Goal: Information Seeking & Learning: Find specific fact

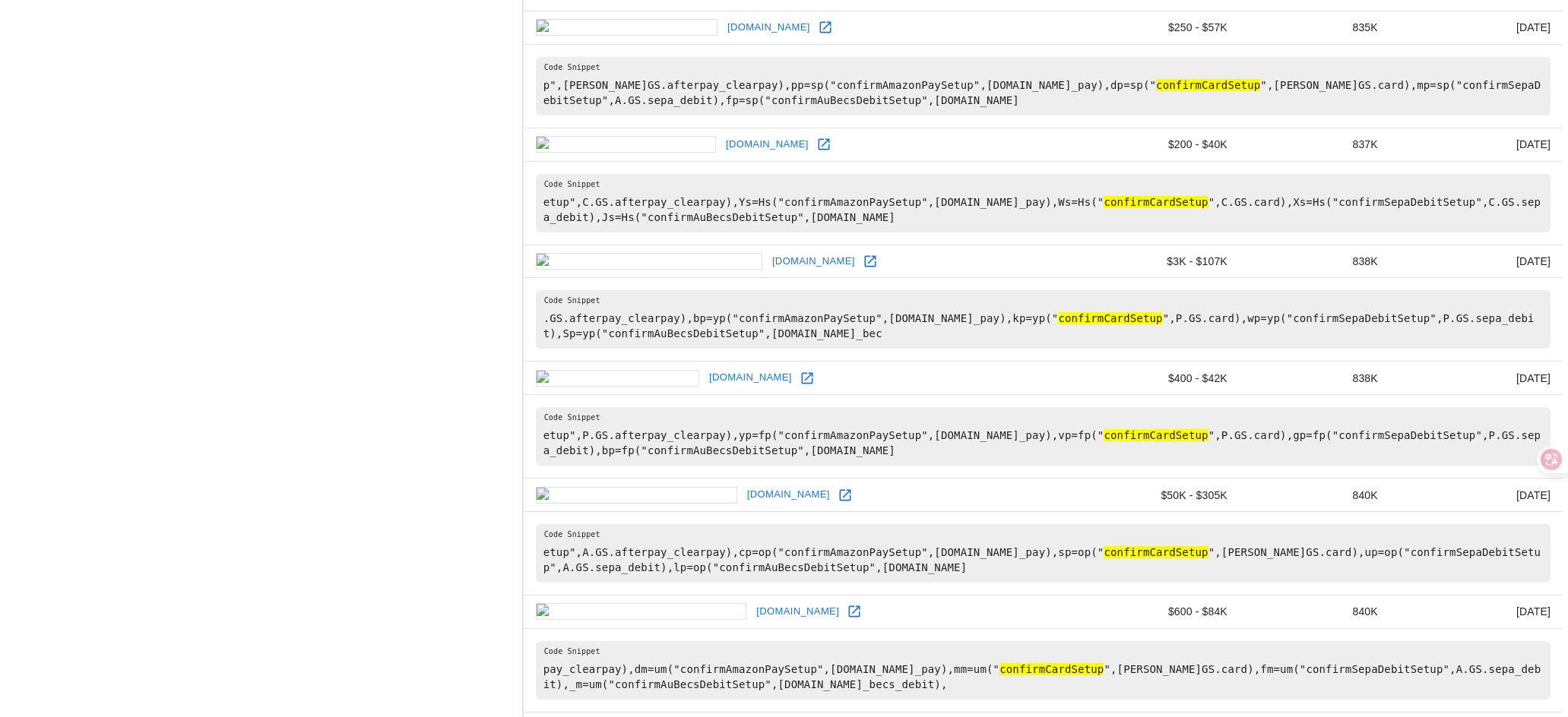
scroll to position [2239, 0]
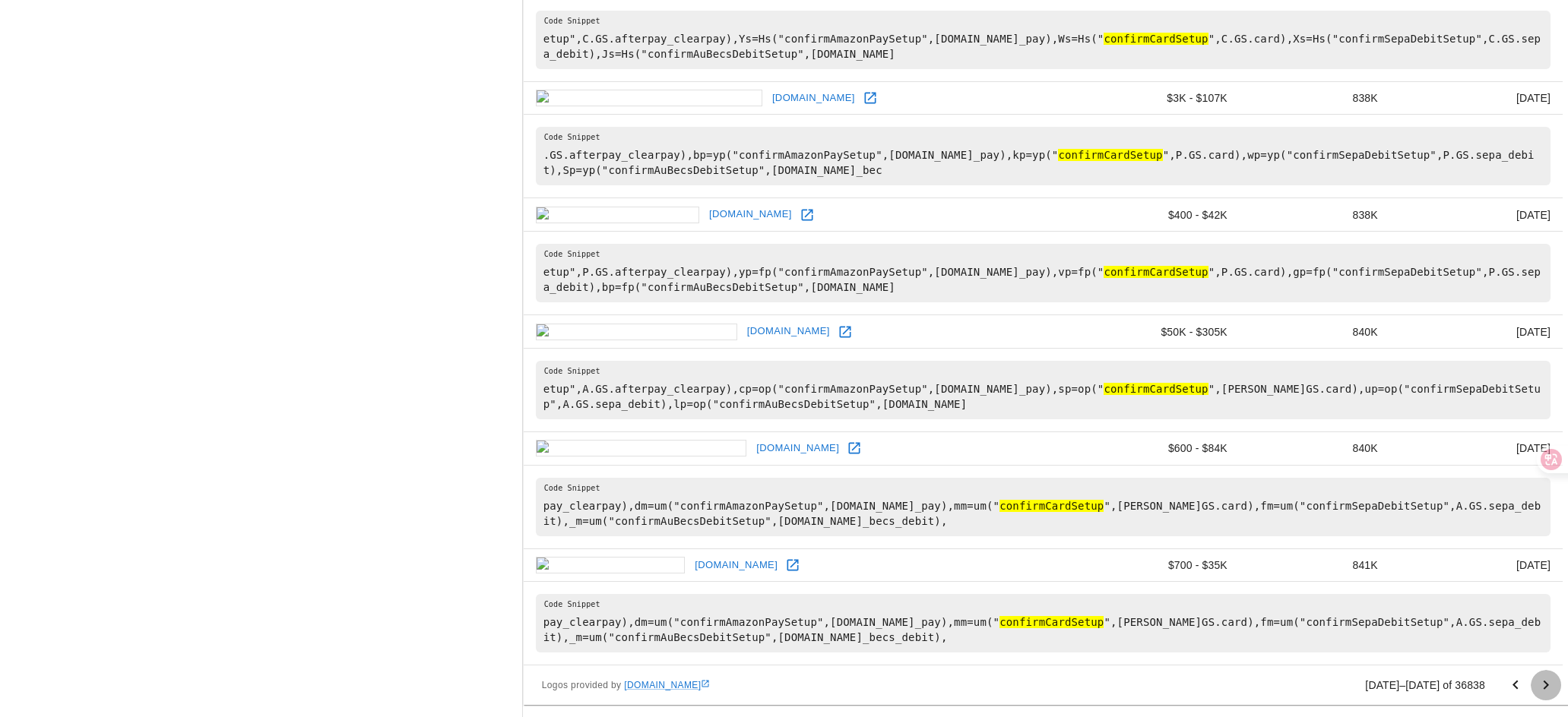
click at [1541, 685] on icon "Go to next page" at bounding box center [1545, 685] width 18 height 18
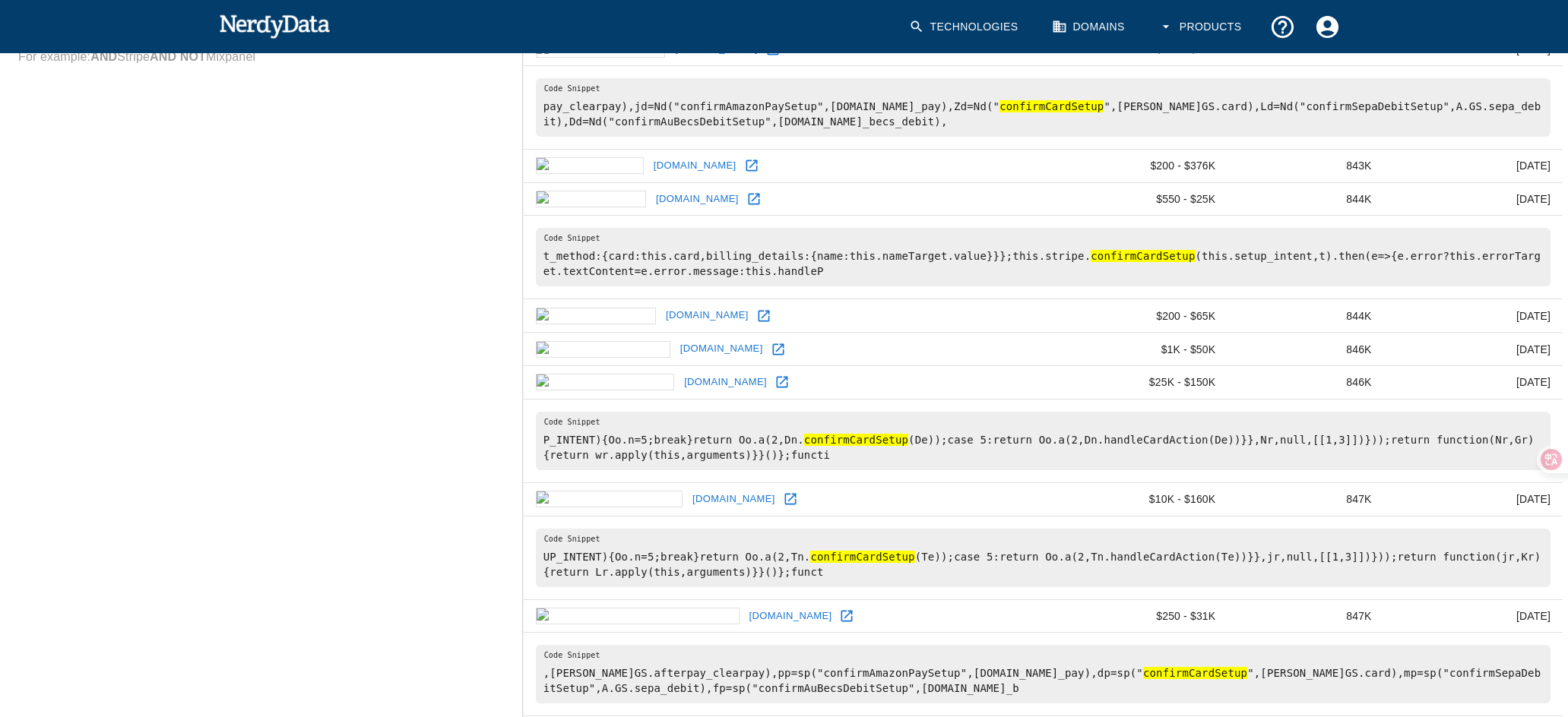
scroll to position [669, 0]
click at [746, 199] on icon at bounding box center [754, 201] width 15 height 15
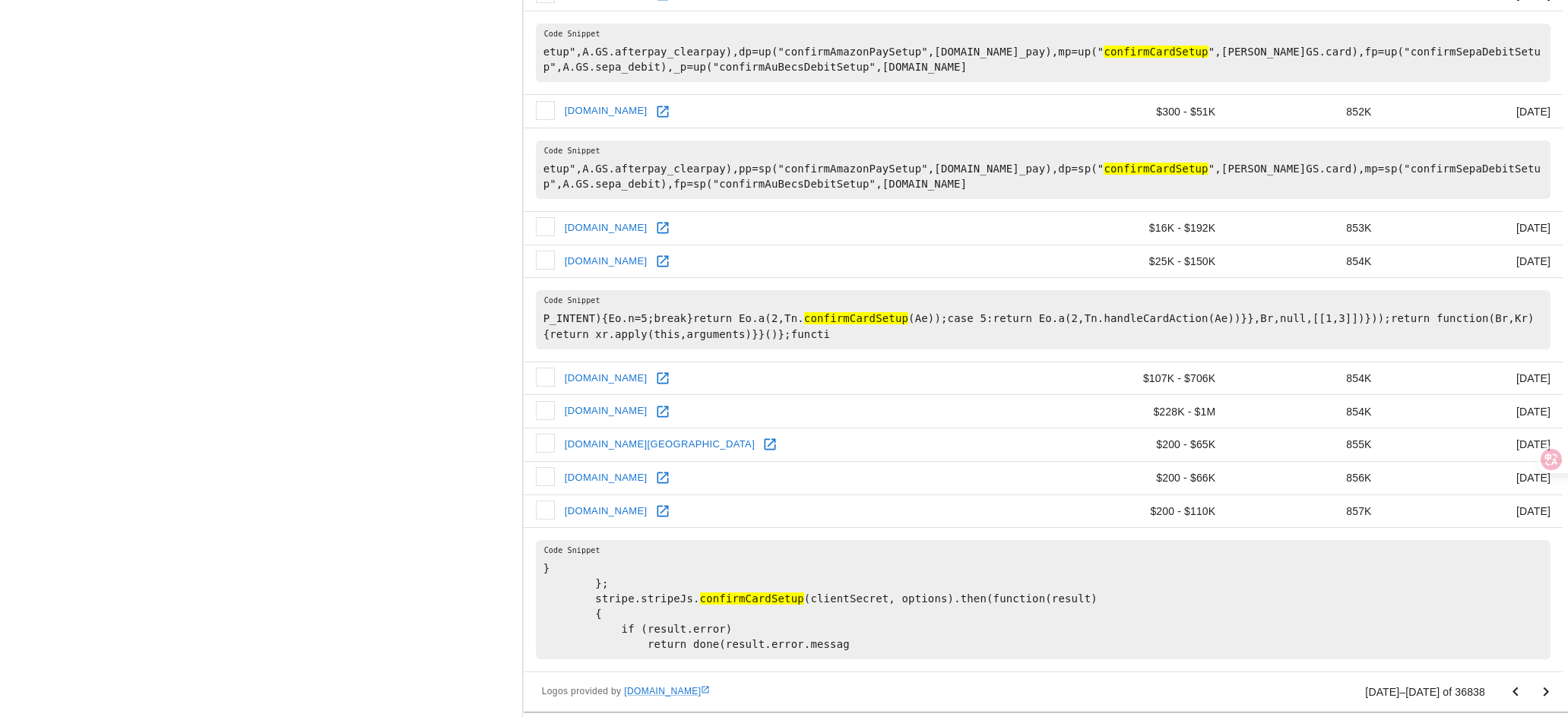
scroll to position [1799, 0]
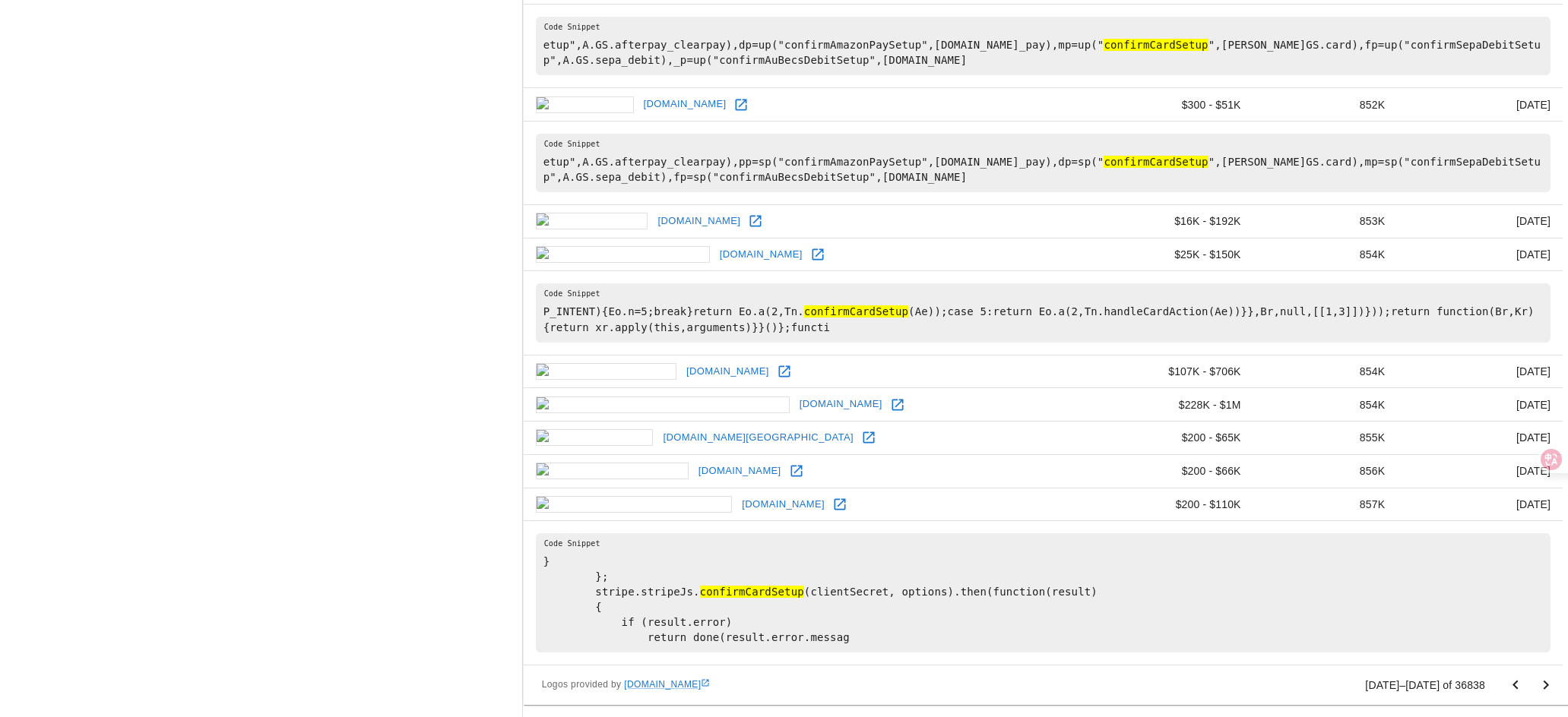
click at [1551, 688] on icon "Go to next page" at bounding box center [1545, 685] width 18 height 18
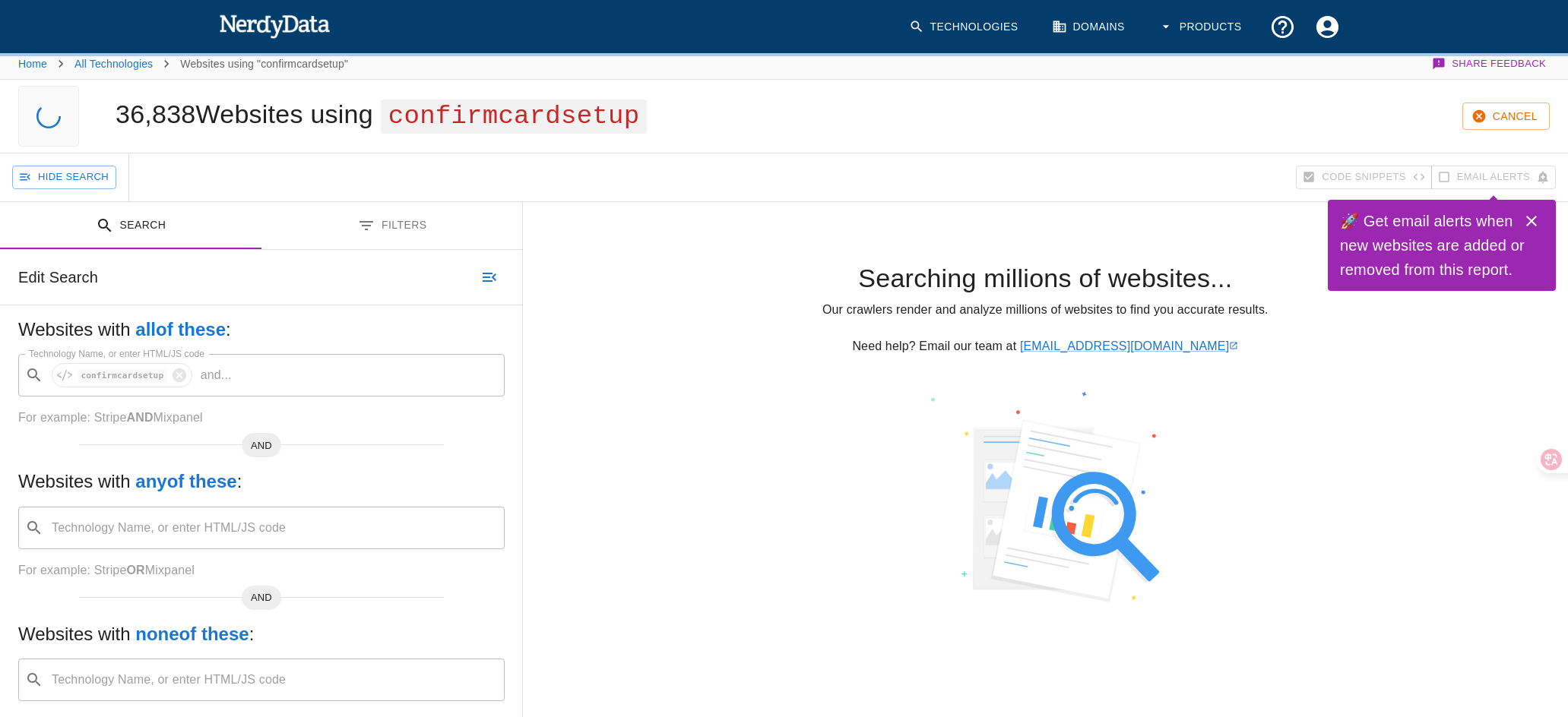
scroll to position [10, 0]
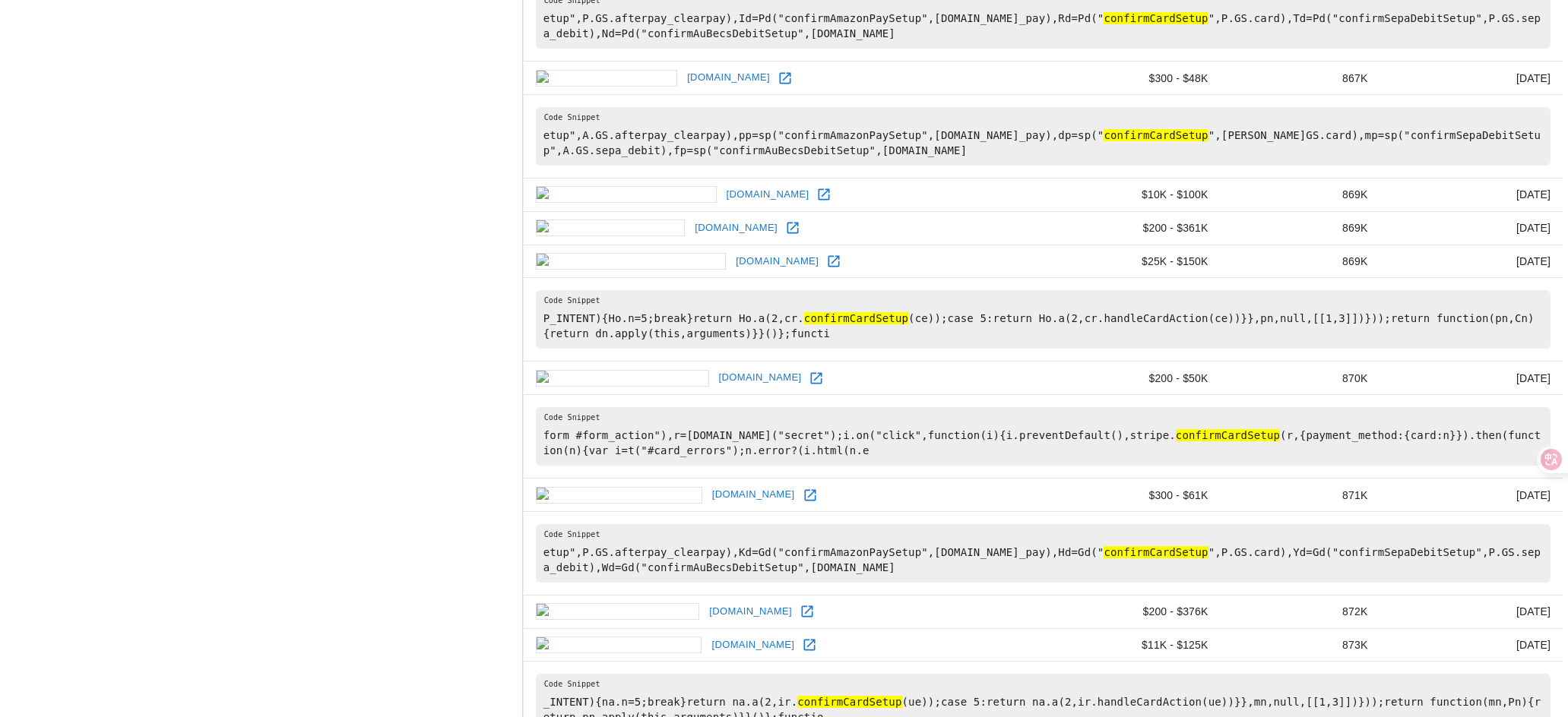
scroll to position [2156, 0]
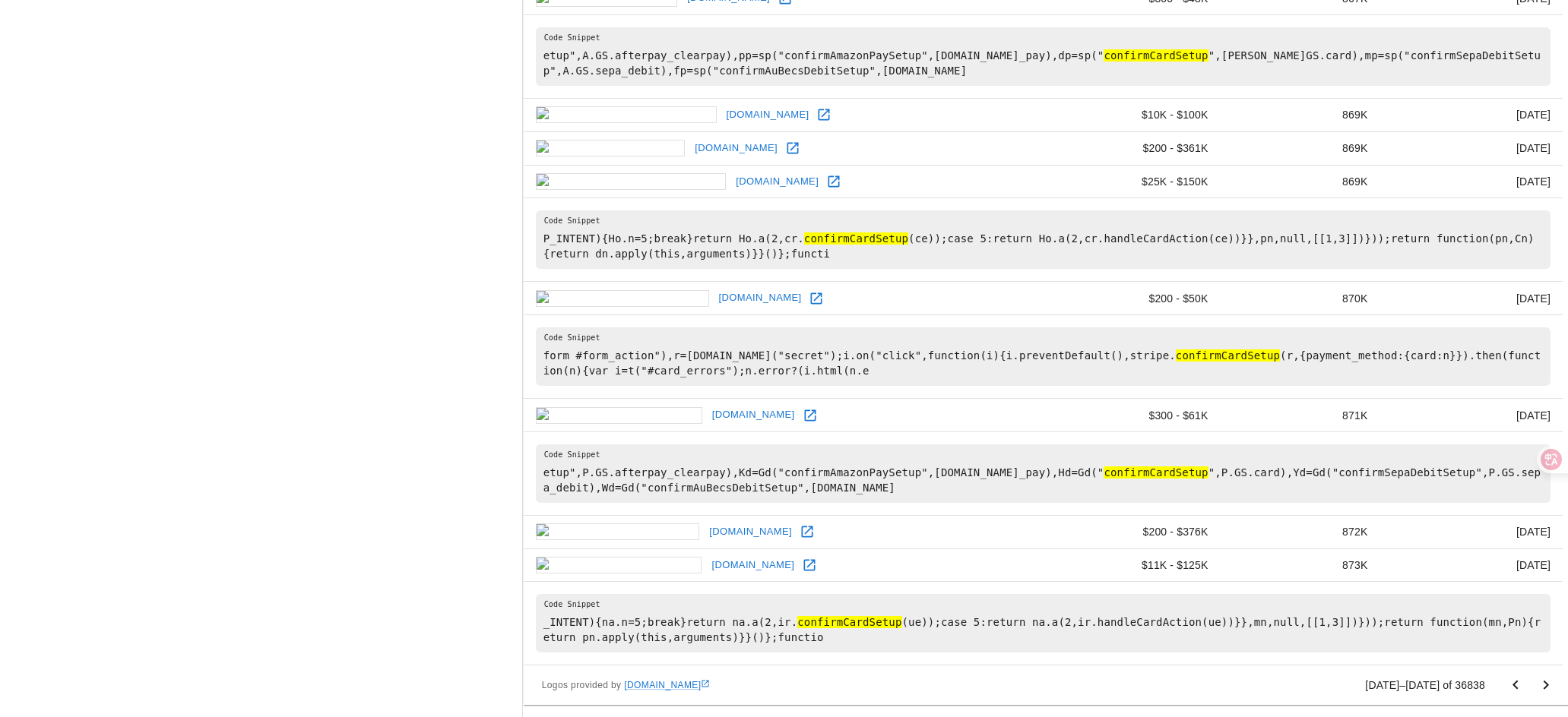
click at [805, 295] on link at bounding box center [816, 299] width 23 height 23
click at [881, 237] on hl "confirmCardSetup" at bounding box center [855, 238] width 104 height 12
copy hl "confirmCardSetup"
